Goal: Task Accomplishment & Management: Manage account settings

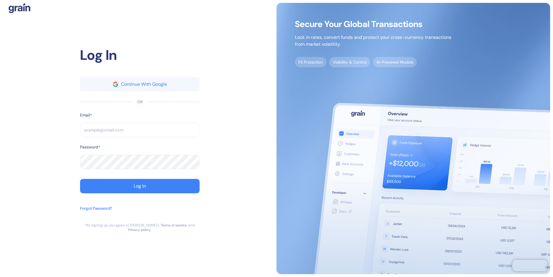
click at [189, 132] on input "text" at bounding box center [139, 130] width 119 height 14
type input "a"
type input "al"
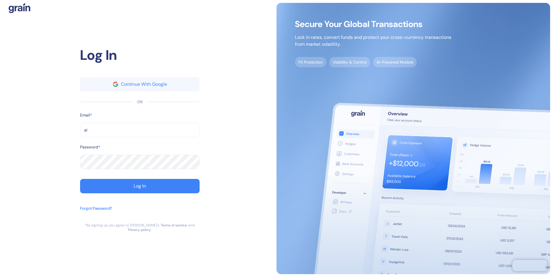
type input "ale"
type input "[PERSON_NAME]"
type input "alexa"
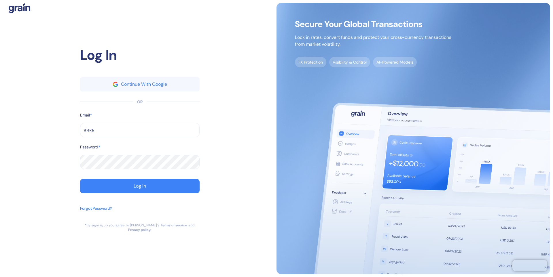
type input "alexa"
type input "[PERSON_NAME][EMAIL_ADDRESS][DOMAIN_NAME]"
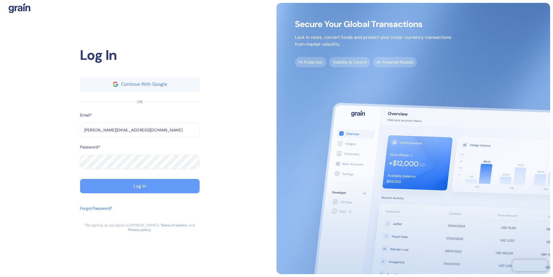
click at [143, 189] on div "Log In" at bounding box center [140, 186] width 12 height 5
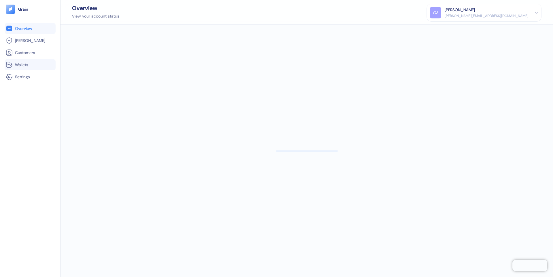
click at [24, 64] on span "Wallets" at bounding box center [21, 65] width 13 height 6
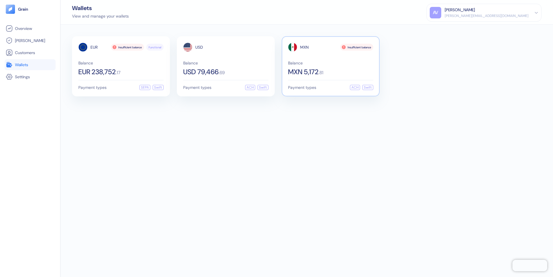
click at [297, 66] on div "Balance MXN 5,172 . 81" at bounding box center [330, 68] width 85 height 14
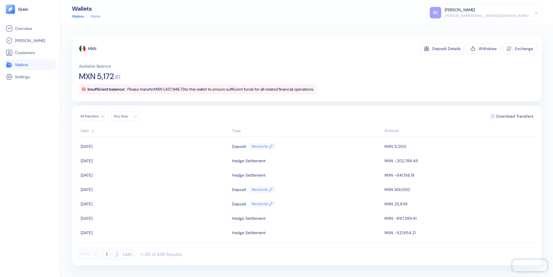
click at [520, 9] on div "[PERSON_NAME]" at bounding box center [486, 10] width 84 height 6
click at [486, 27] on div "Sign Out" at bounding box center [483, 26] width 109 height 9
